Goal: Task Accomplishment & Management: Manage account settings

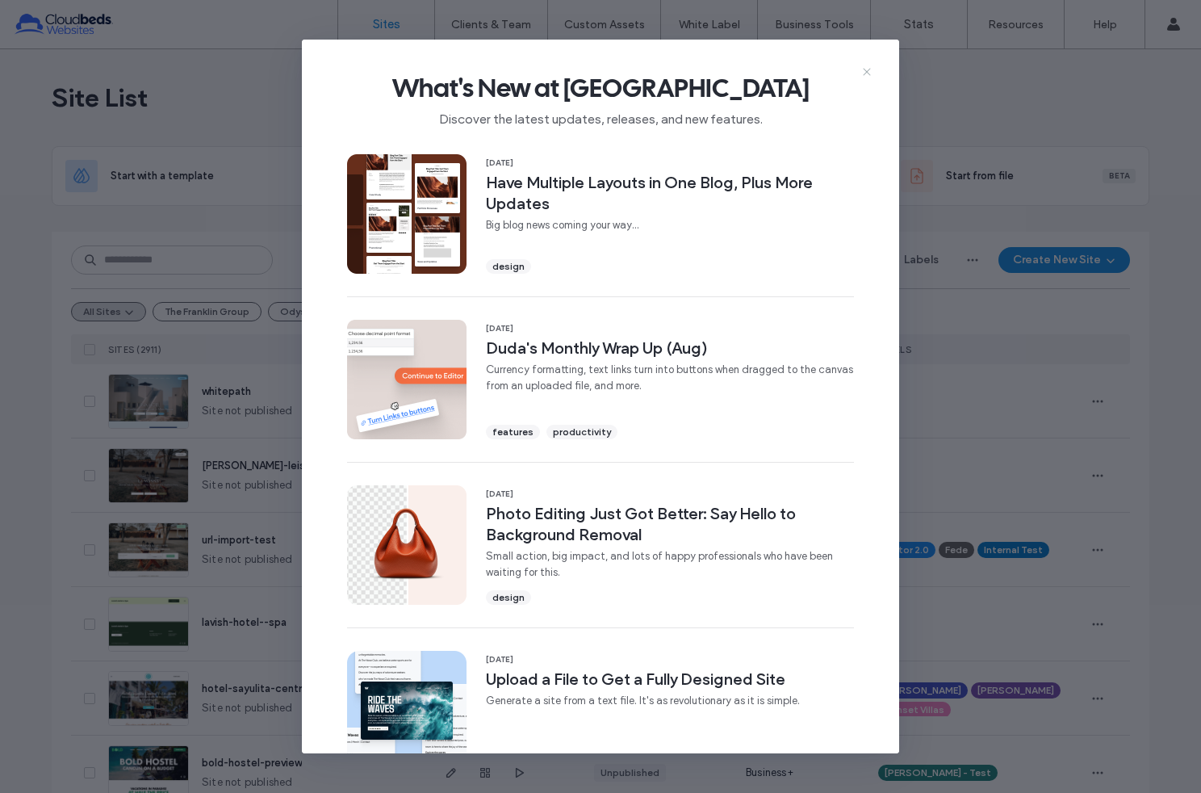
click at [868, 69] on icon at bounding box center [866, 71] width 13 height 13
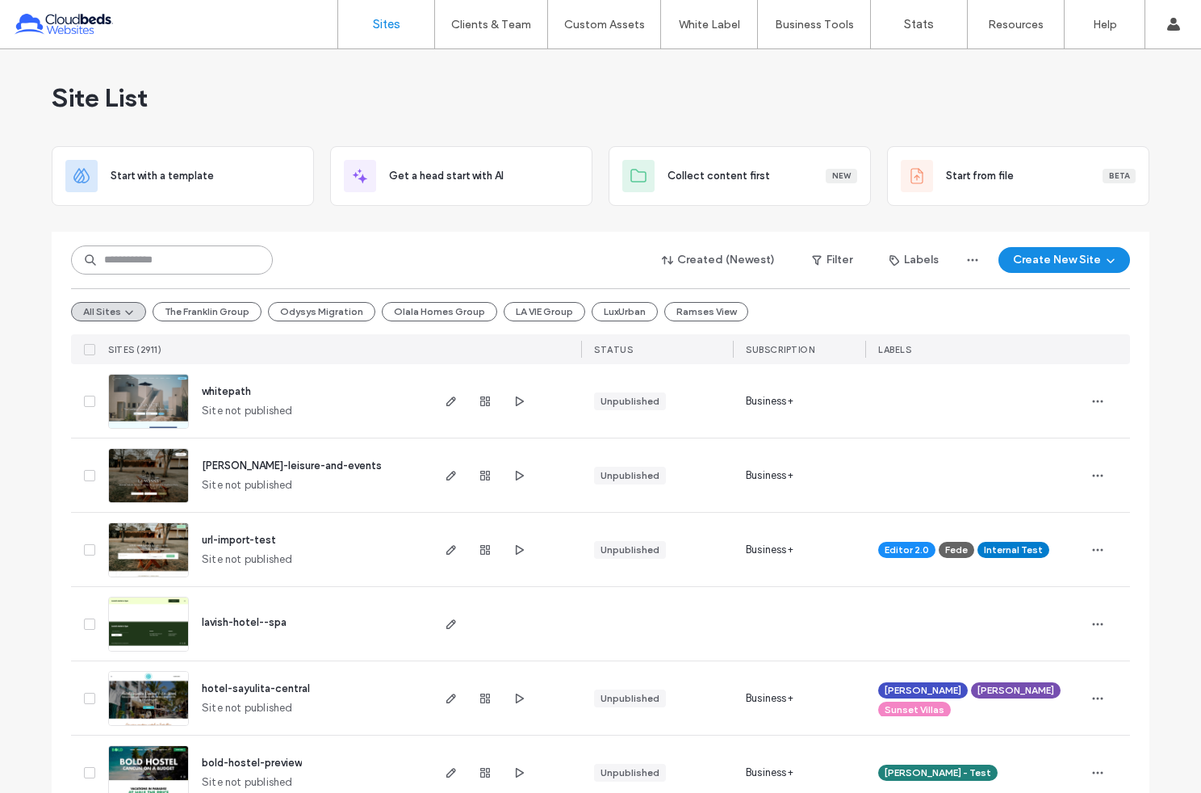
click at [200, 252] on input at bounding box center [172, 259] width 202 height 29
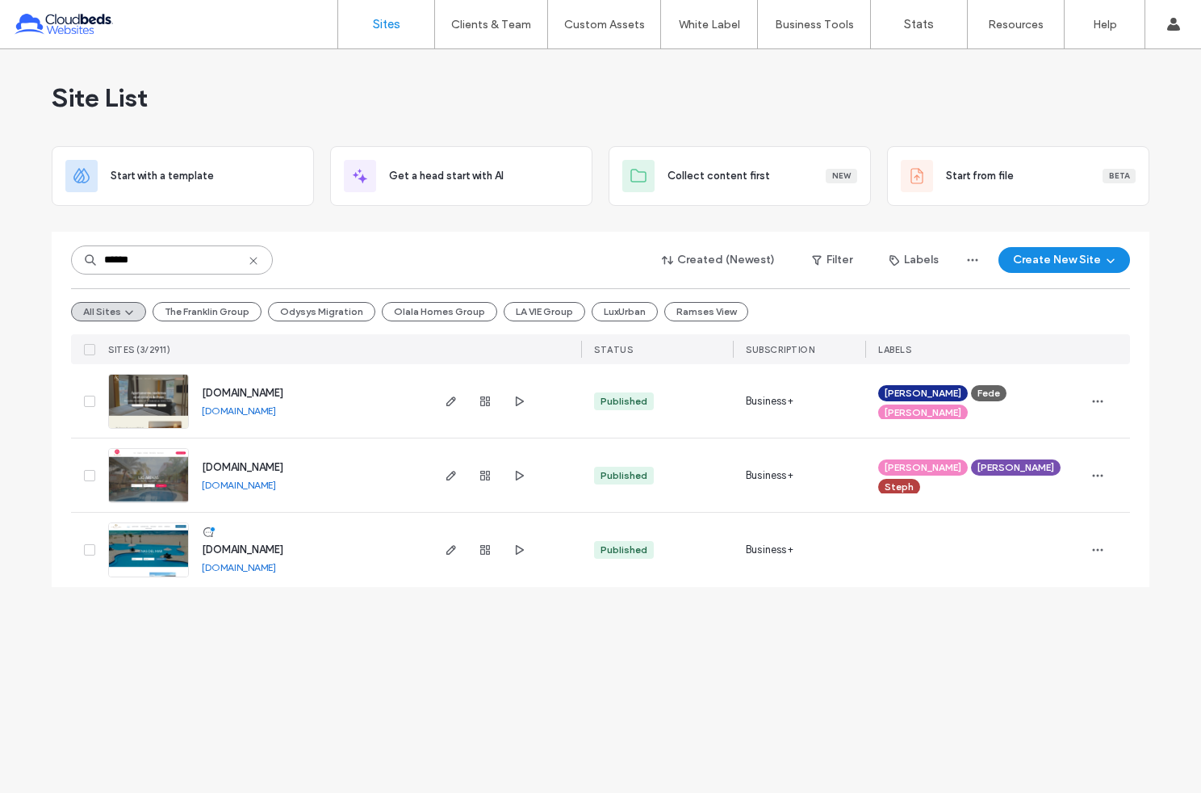
type input "******"
click at [266, 394] on span "[DOMAIN_NAME]" at bounding box center [243, 393] width 82 height 12
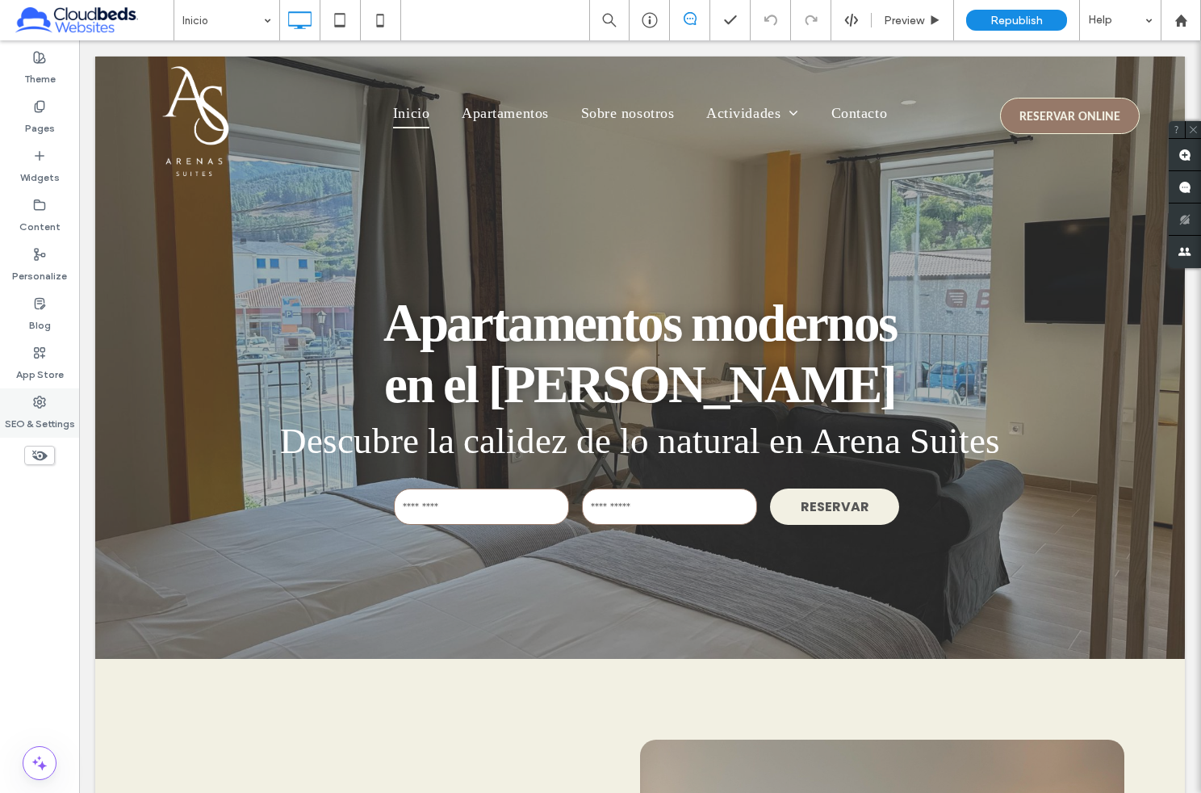
click at [41, 401] on use at bounding box center [39, 401] width 11 height 11
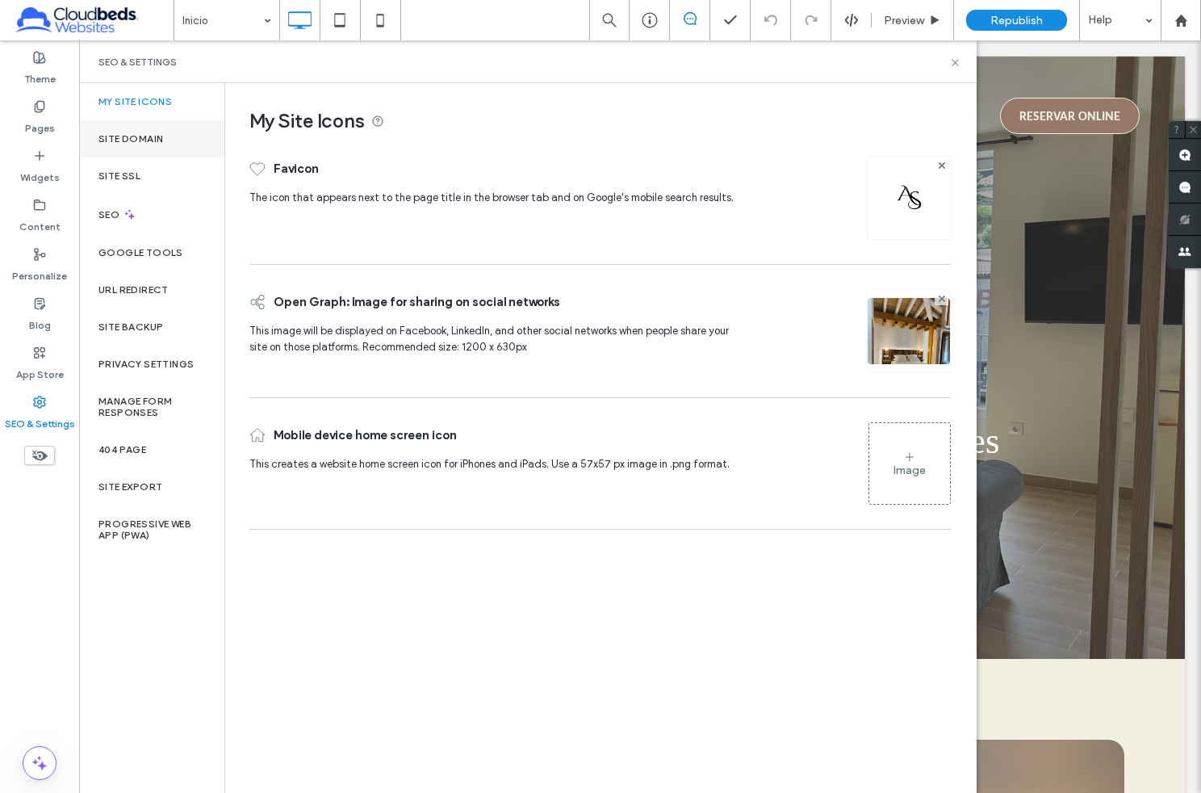
click at [132, 133] on label "Site Domain" at bounding box center [130, 138] width 65 height 11
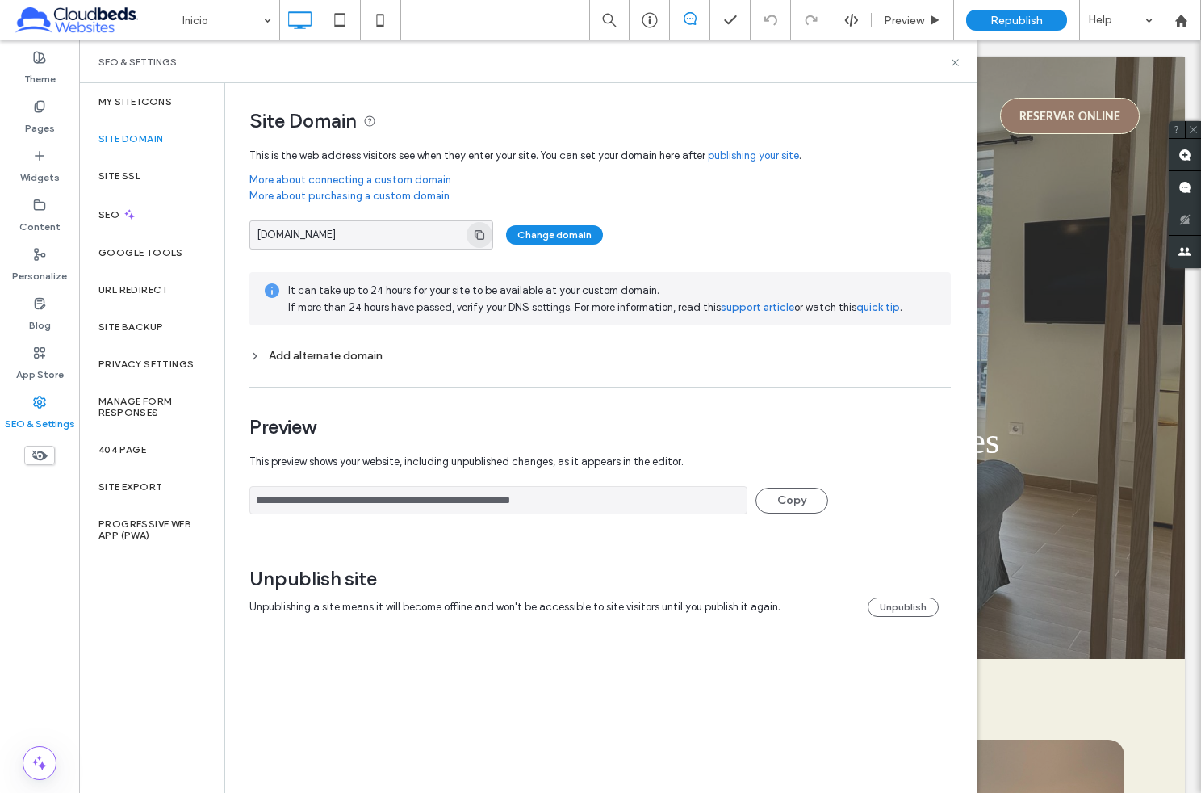
click at [477, 232] on icon "button" at bounding box center [479, 234] width 13 height 13
click at [759, 236] on div "[DOMAIN_NAME] Change domain" at bounding box center [599, 234] width 701 height 29
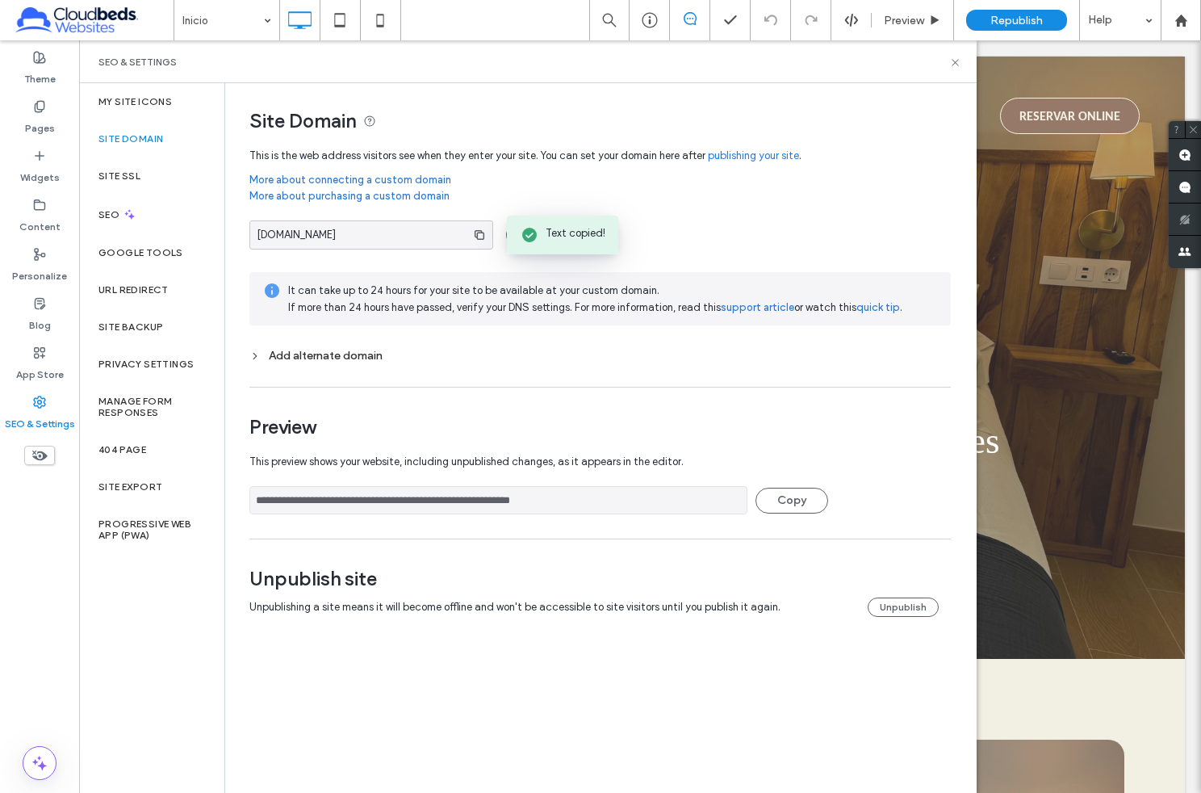
click at [699, 220] on div "[DOMAIN_NAME] Change domain It can take up to 24 hours for your site to be avai…" at bounding box center [599, 295] width 701 height 166
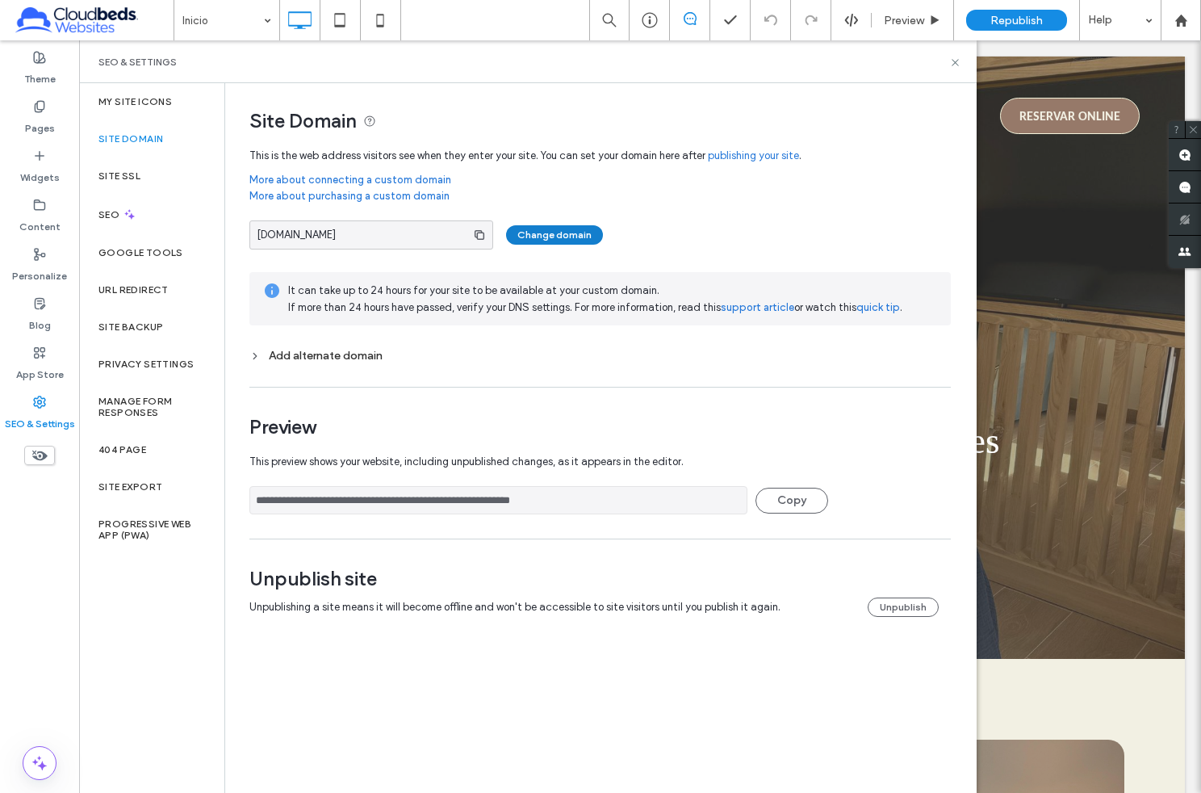
click at [567, 228] on button "Change domain" at bounding box center [554, 234] width 97 height 19
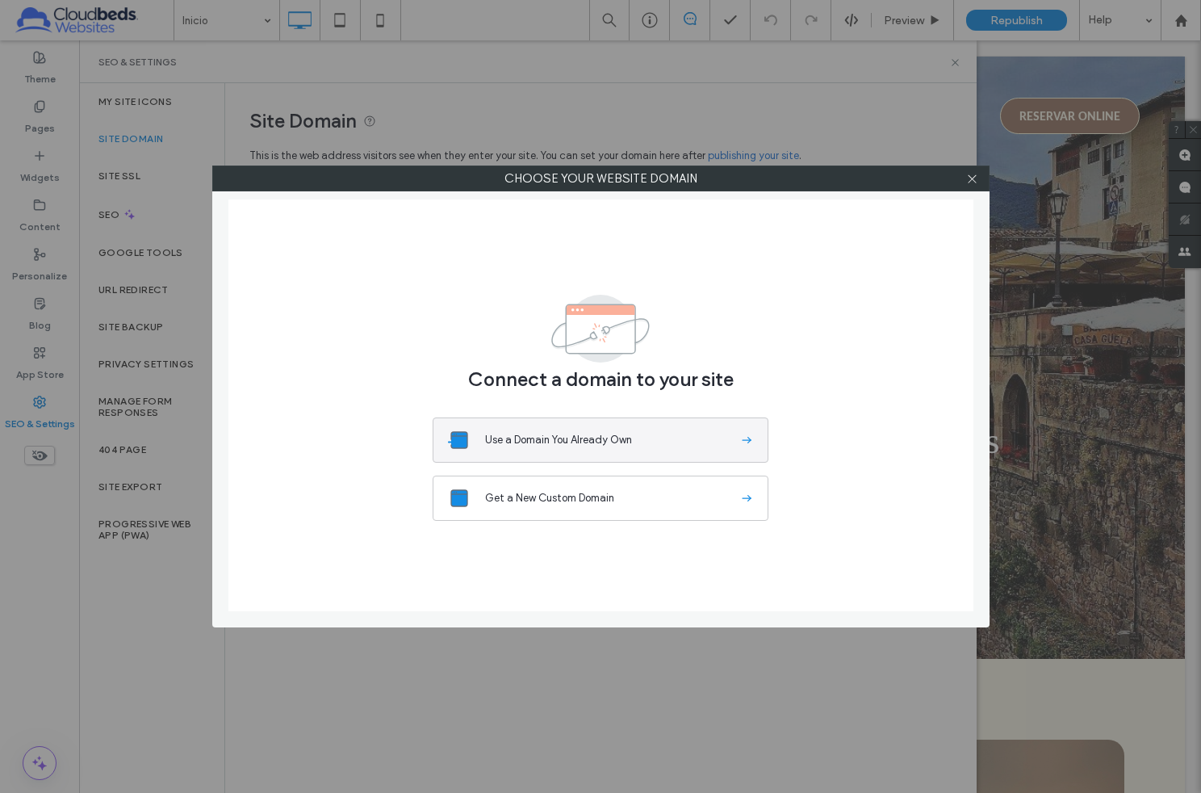
click at [538, 429] on button "Use a Domain You Already Own" at bounding box center [601, 439] width 336 height 45
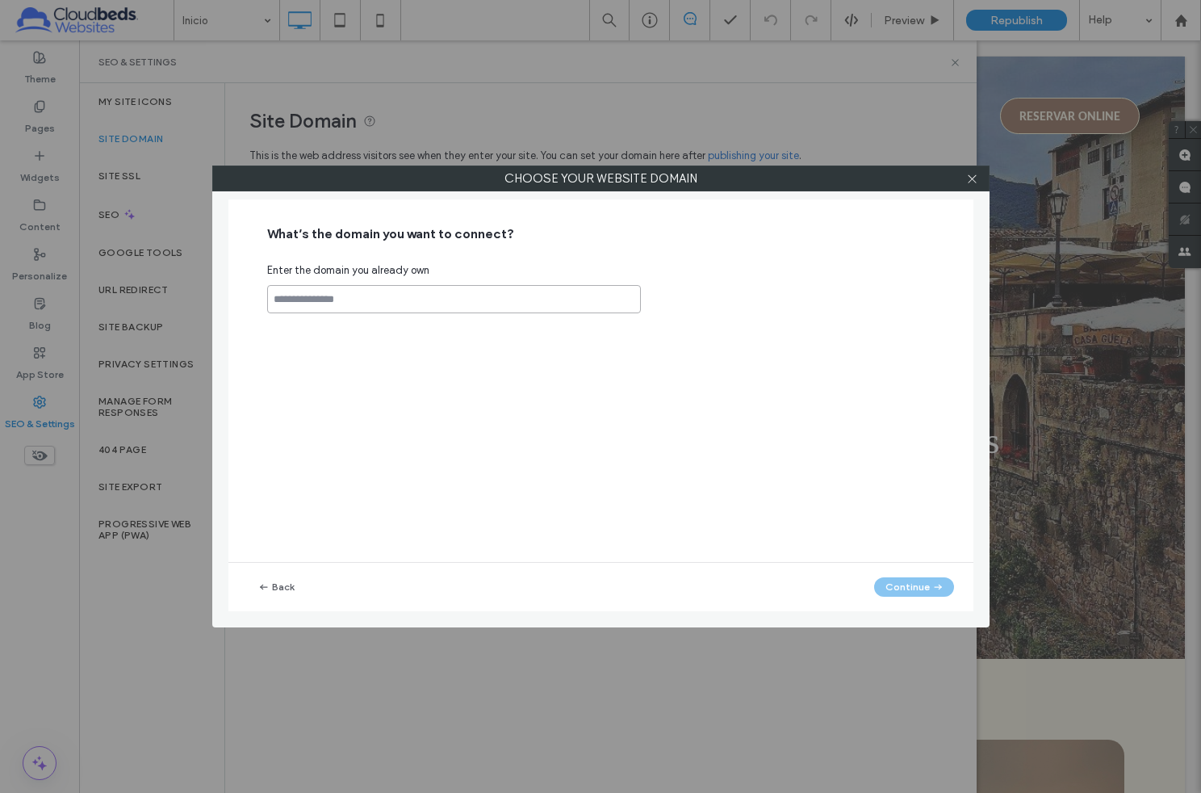
click at [363, 301] on input at bounding box center [454, 299] width 374 height 28
paste input "**********"
type input "**********"
click at [926, 584] on button "Continue" at bounding box center [914, 586] width 80 height 19
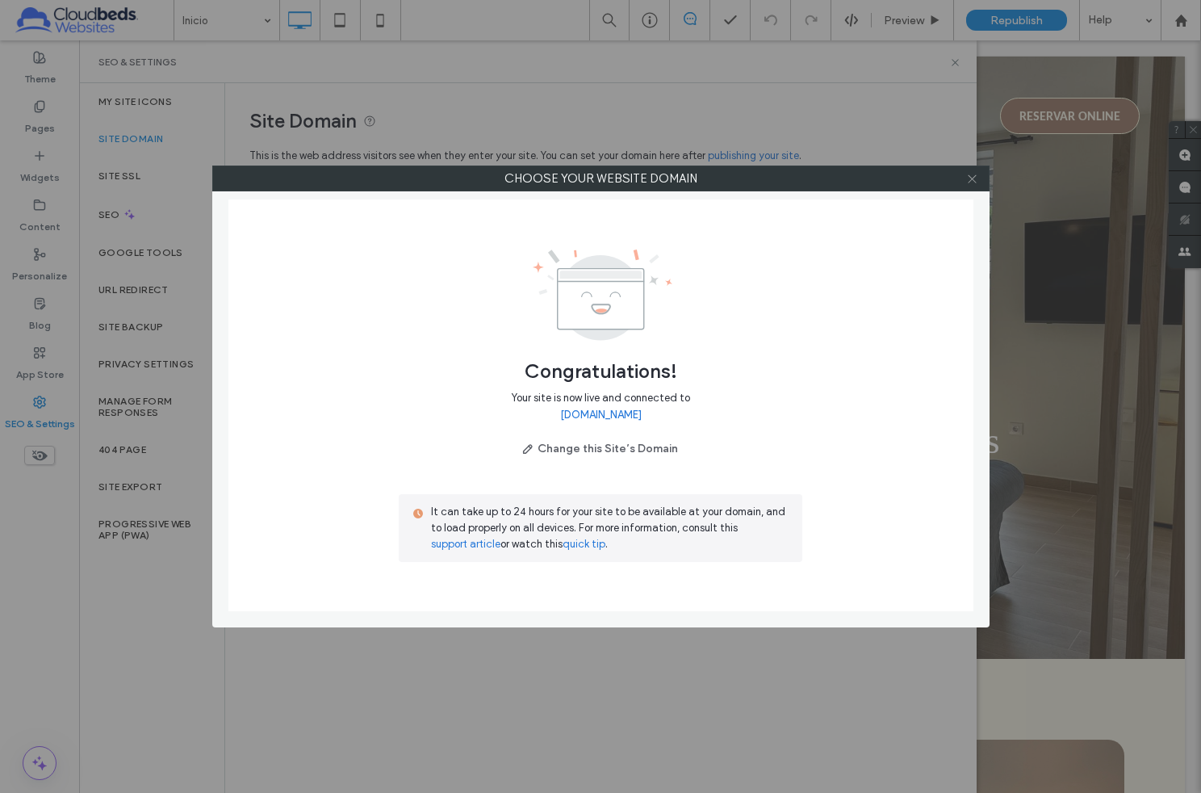
click at [972, 178] on use at bounding box center [972, 178] width 8 height 8
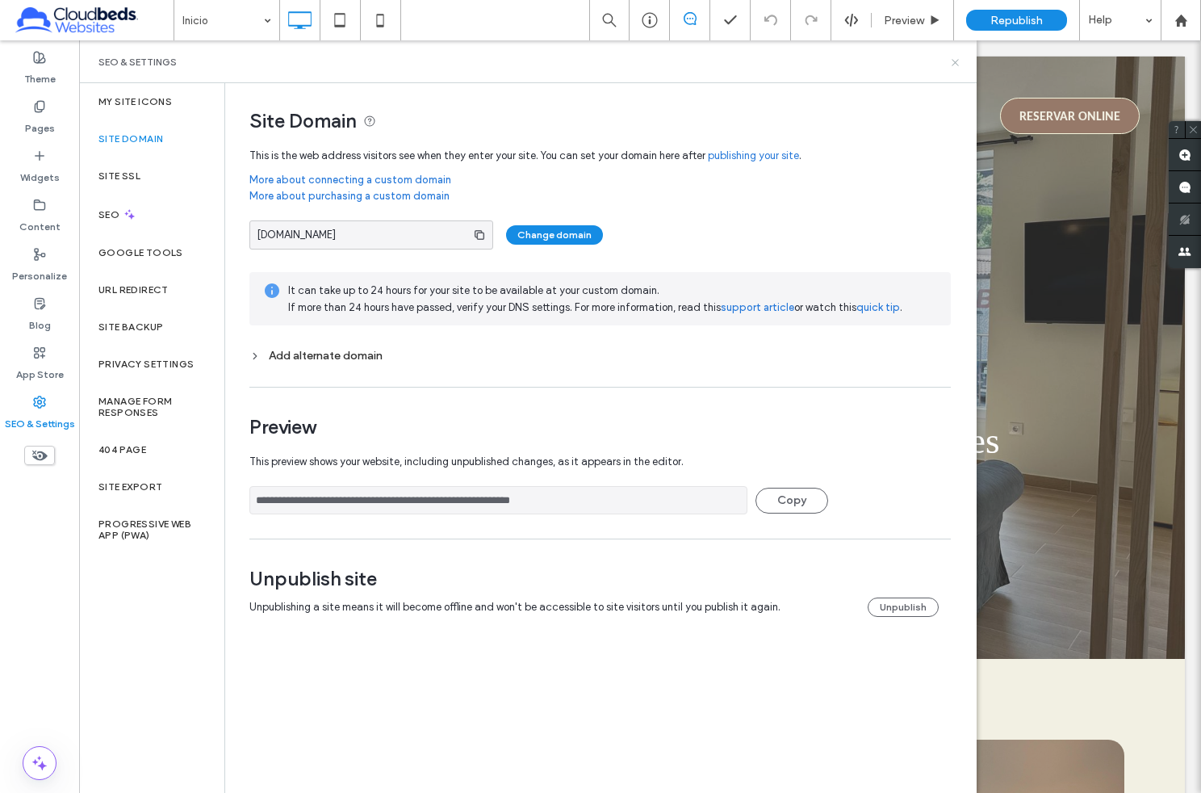
click at [952, 64] on use at bounding box center [955, 62] width 6 height 6
